Goal: Information Seeking & Learning: Check status

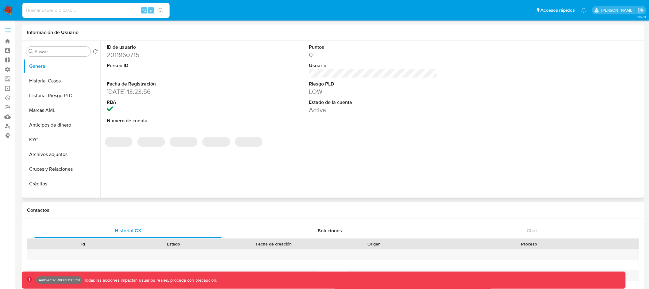
select select "10"
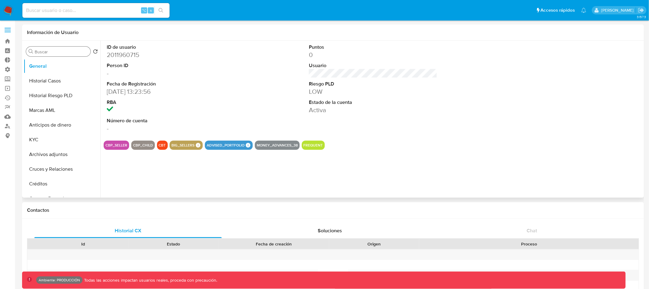
click at [65, 50] on input "Buscar" at bounding box center [61, 52] width 53 height 6
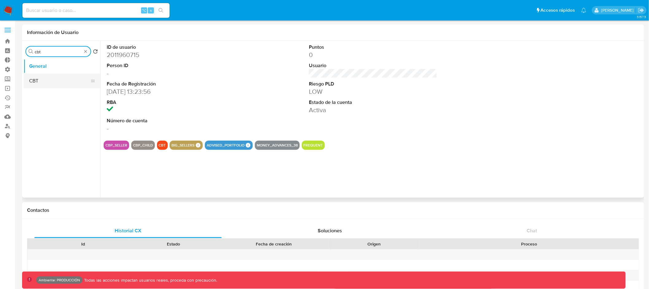
type input "cbt"
click at [44, 80] on button "CBT" at bounding box center [60, 81] width 72 height 15
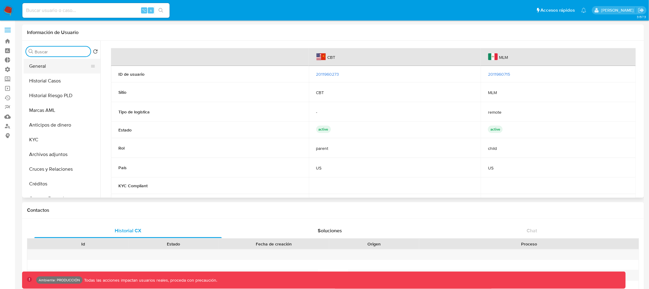
click at [71, 62] on button "General" at bounding box center [60, 66] width 72 height 15
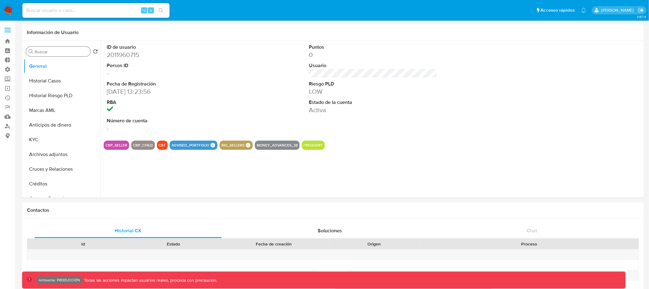
click at [73, 52] on input "Buscar" at bounding box center [61, 52] width 53 height 6
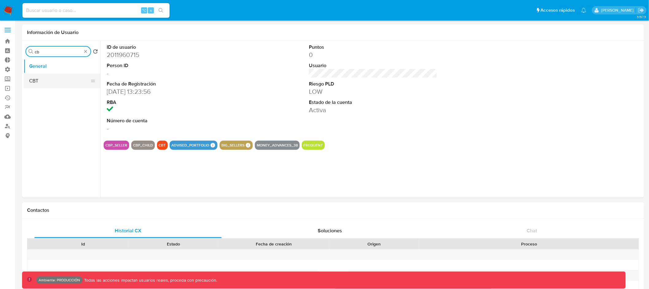
type input "cb"
click at [55, 81] on button "CBT" at bounding box center [60, 81] width 72 height 15
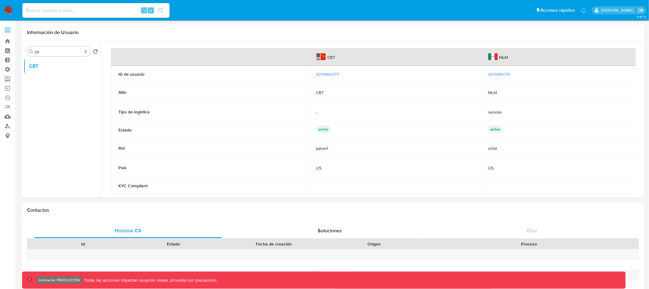
click at [336, 72] on span "2011960273" at bounding box center [327, 74] width 23 height 6
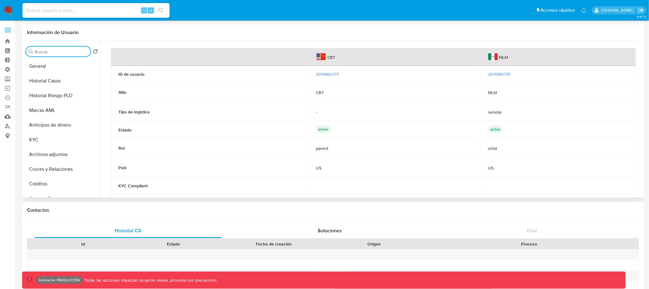
click at [61, 54] on input "Buscar" at bounding box center [61, 52] width 53 height 6
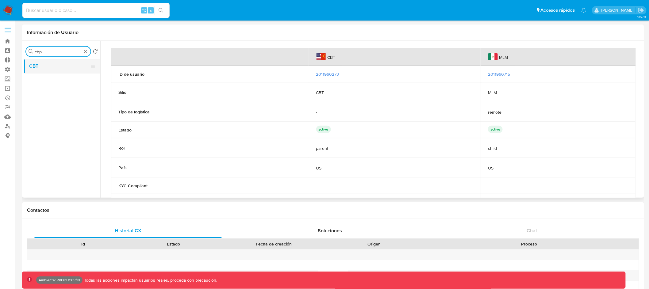
type input "cbp"
click at [60, 66] on button "CBT" at bounding box center [60, 66] width 72 height 15
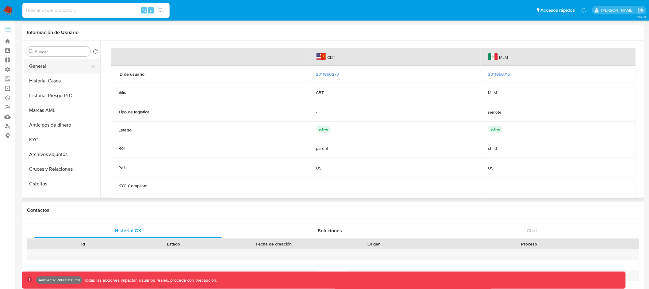
click at [67, 63] on button "General" at bounding box center [60, 66] width 72 height 15
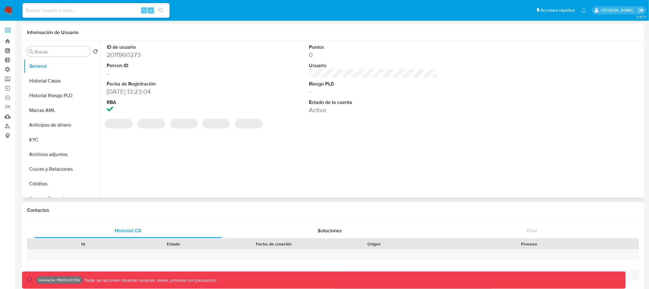
select select "10"
click at [58, 49] on input "Buscar" at bounding box center [61, 52] width 53 height 6
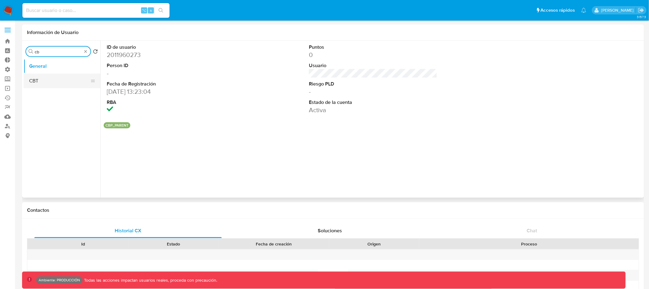
type input "cb"
click at [53, 80] on button "CBT" at bounding box center [60, 81] width 72 height 15
